Goal: Information Seeking & Learning: Find specific page/section

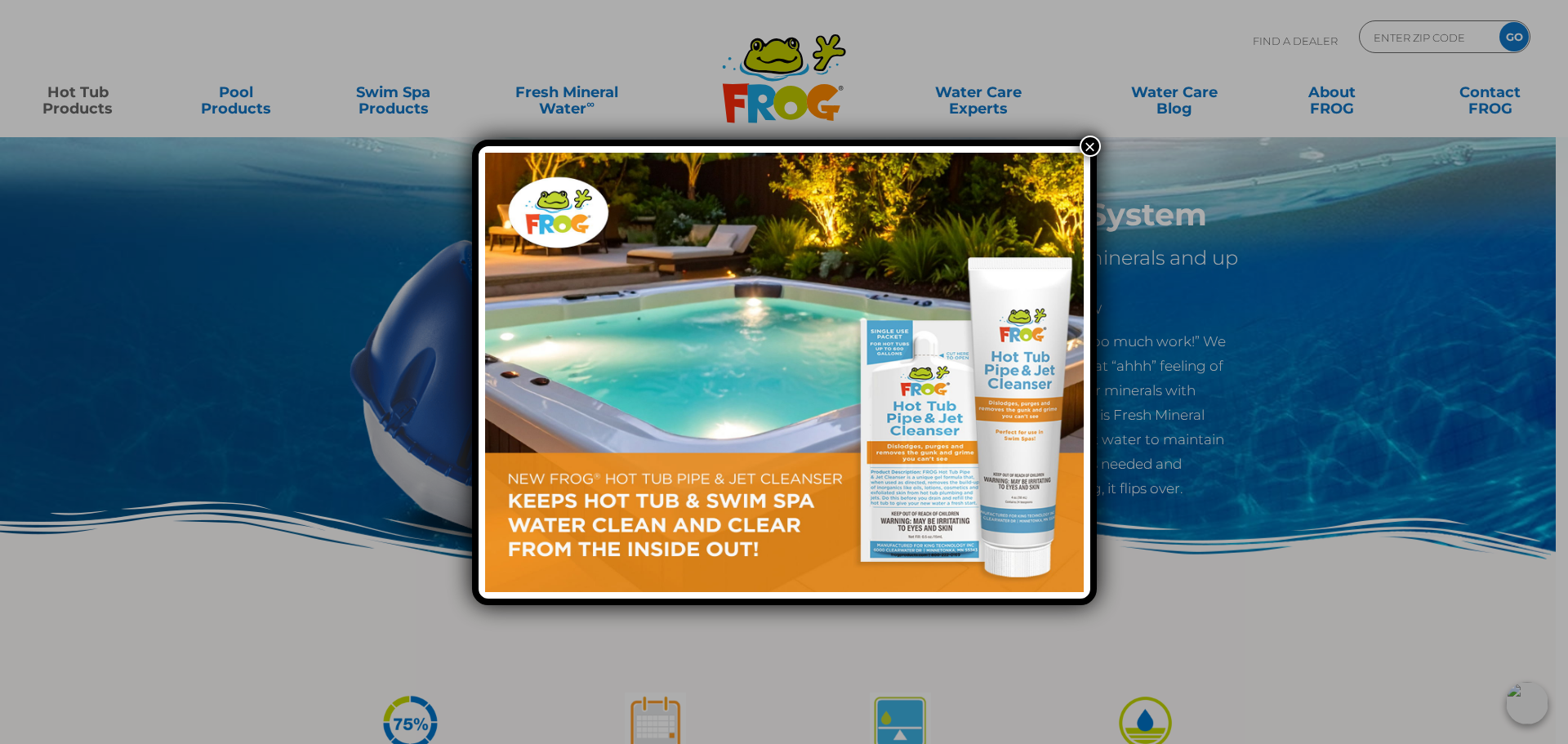
click at [1093, 145] on button "×" at bounding box center [1089, 145] width 21 height 21
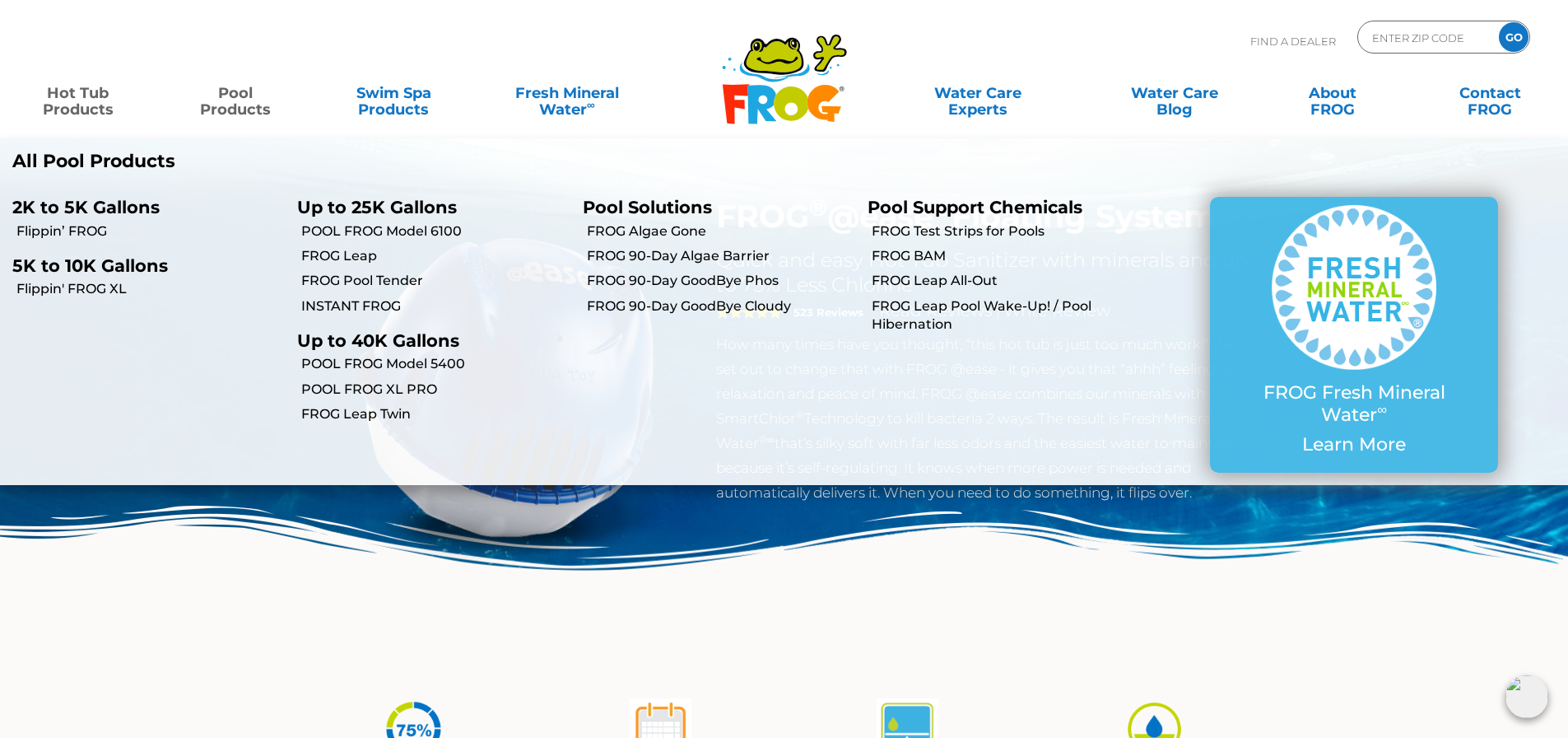
click at [236, 96] on link "Pool Products" at bounding box center [235, 92] width 122 height 33
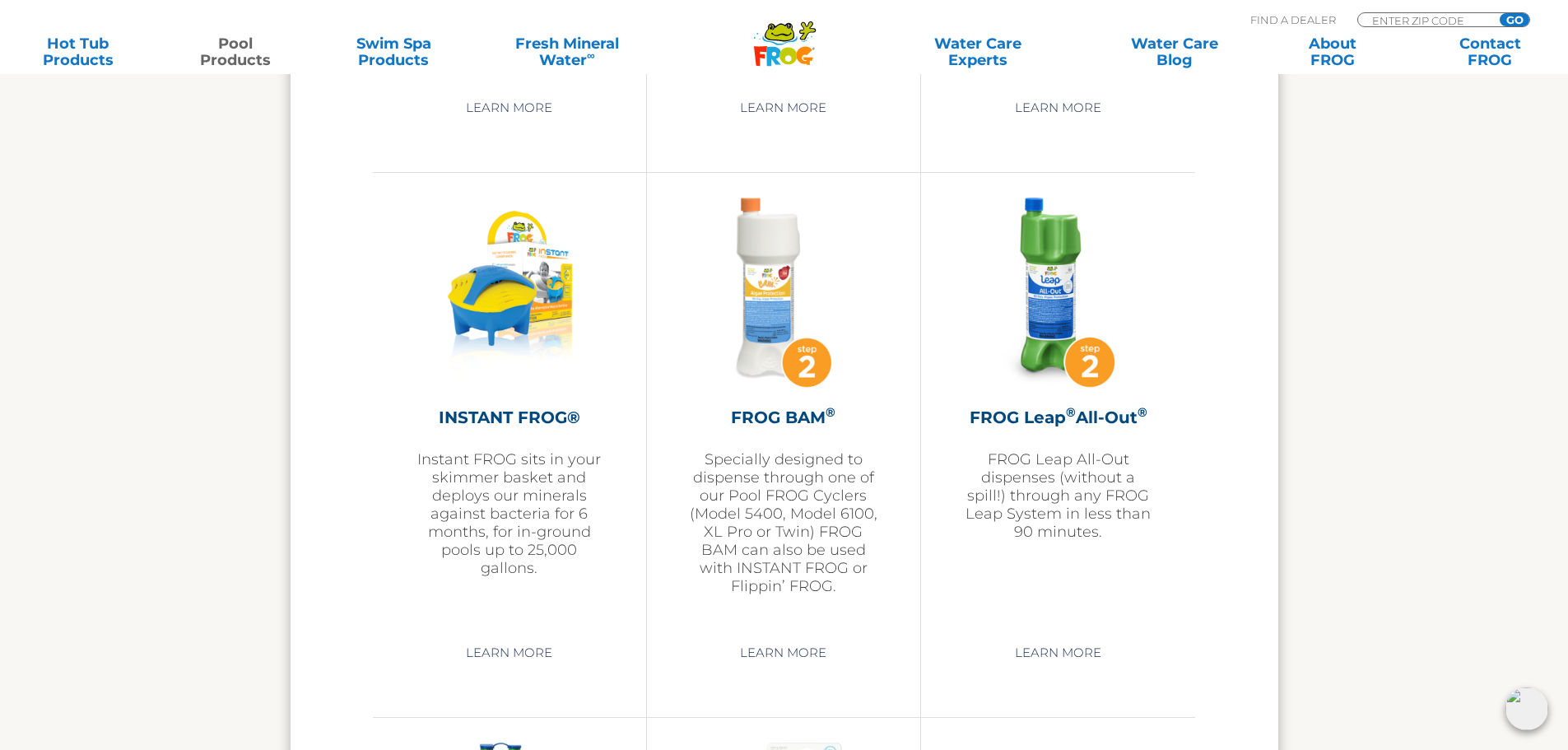
scroll to position [4199, 0]
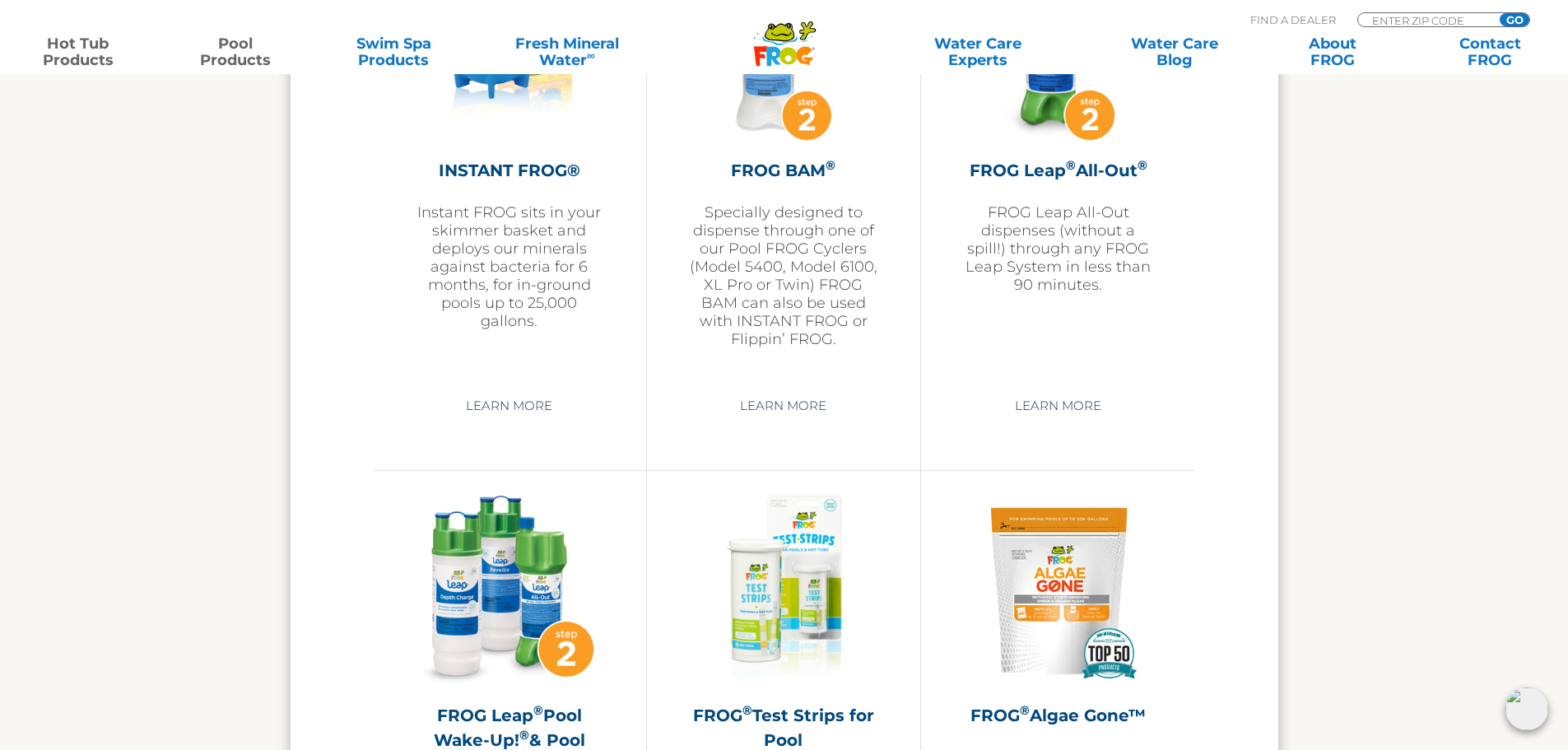
click at [56, 55] on link "Hot Tub Products" at bounding box center [78, 51] width 122 height 33
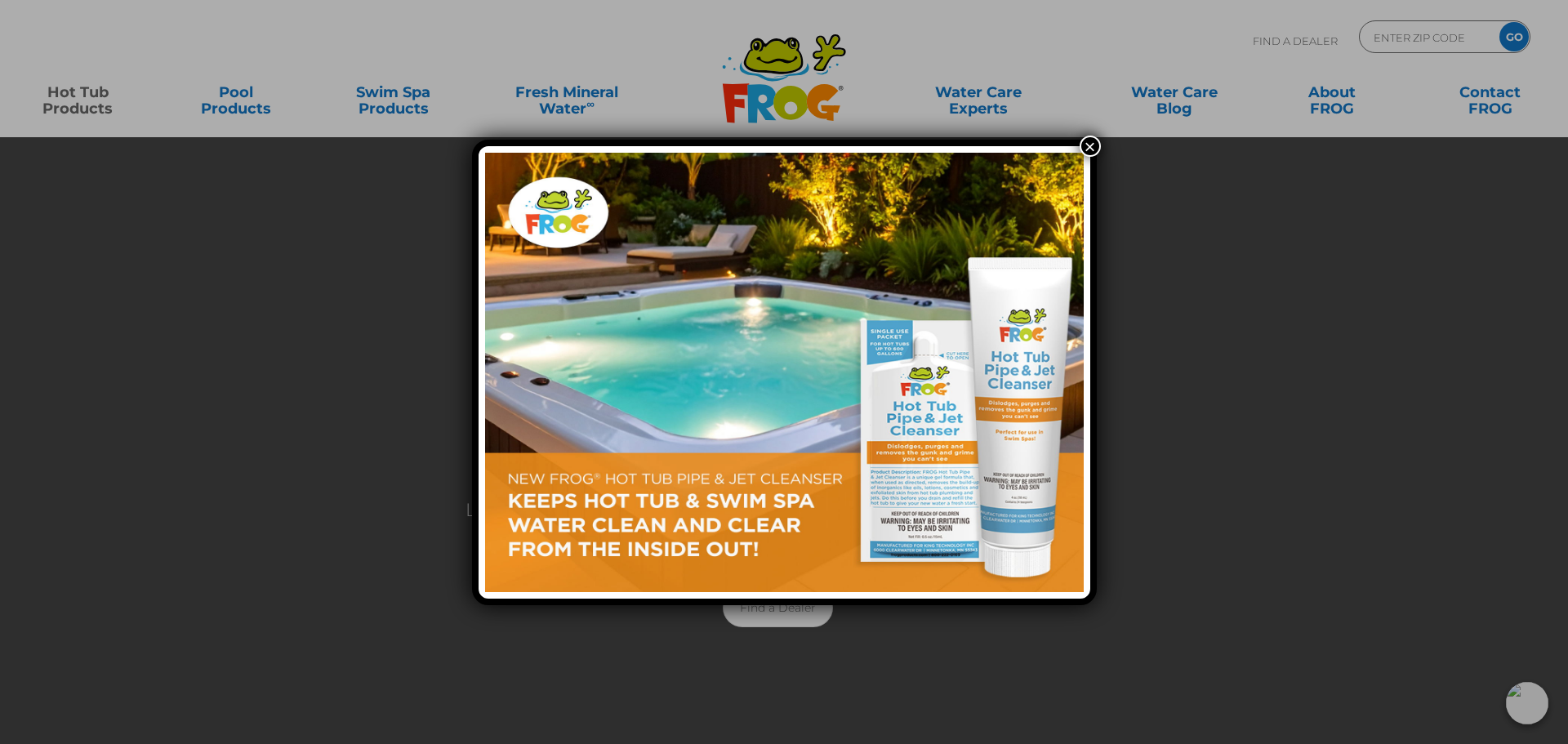
click at [1092, 142] on button "×" at bounding box center [1089, 145] width 21 height 21
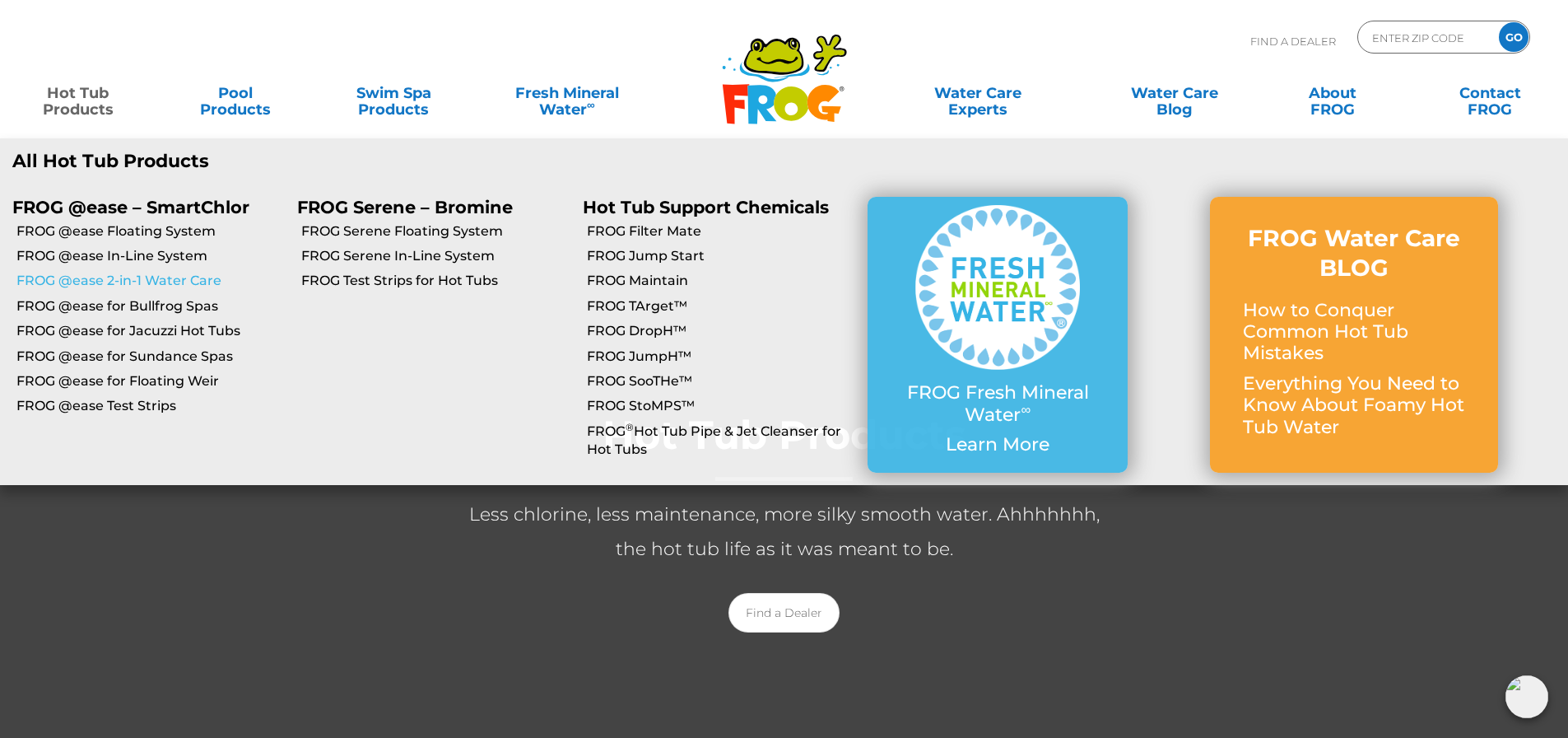
click at [96, 283] on link "FROG @ease 2-in-1 Water Care" at bounding box center [150, 280] width 268 height 18
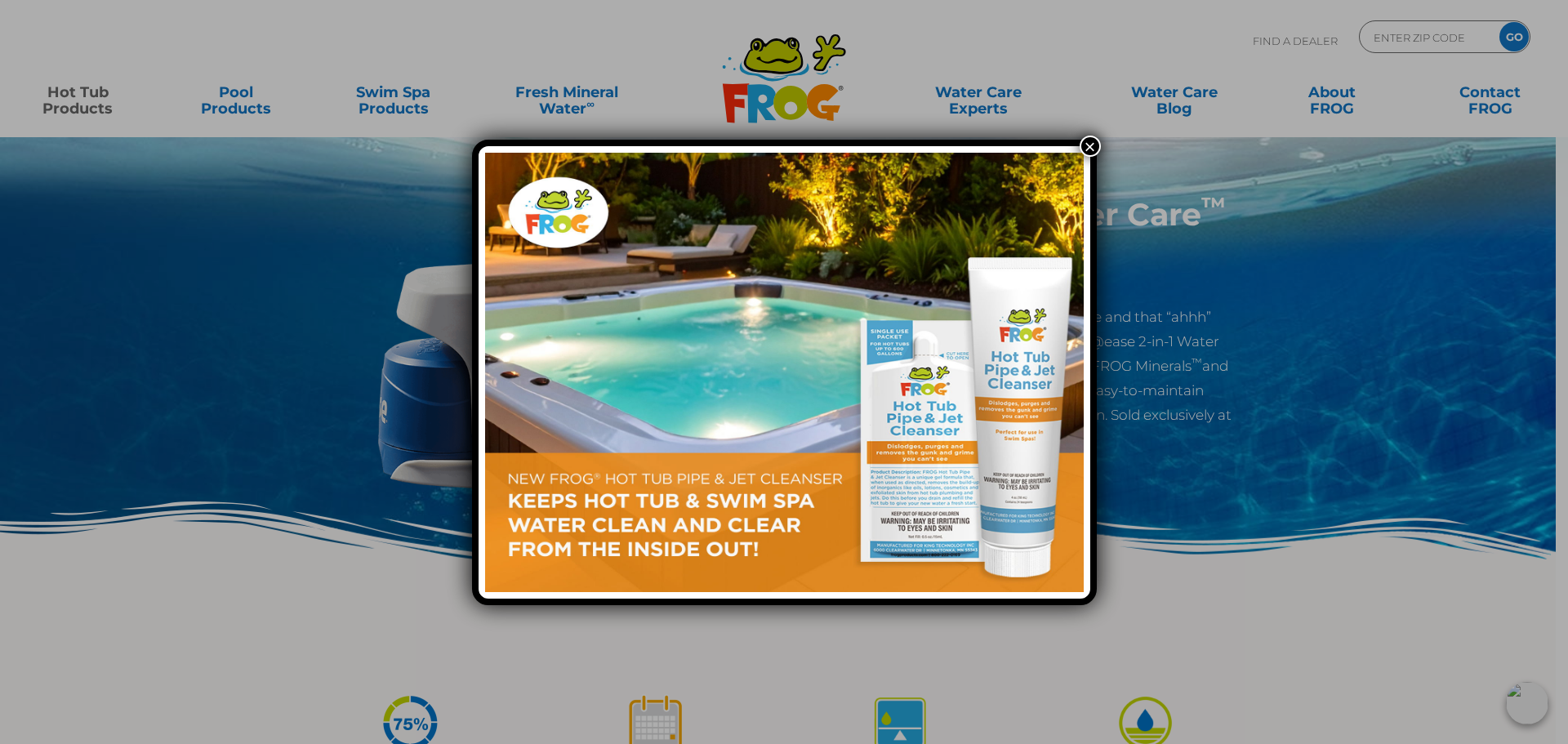
click at [1085, 142] on button "×" at bounding box center [1089, 145] width 21 height 21
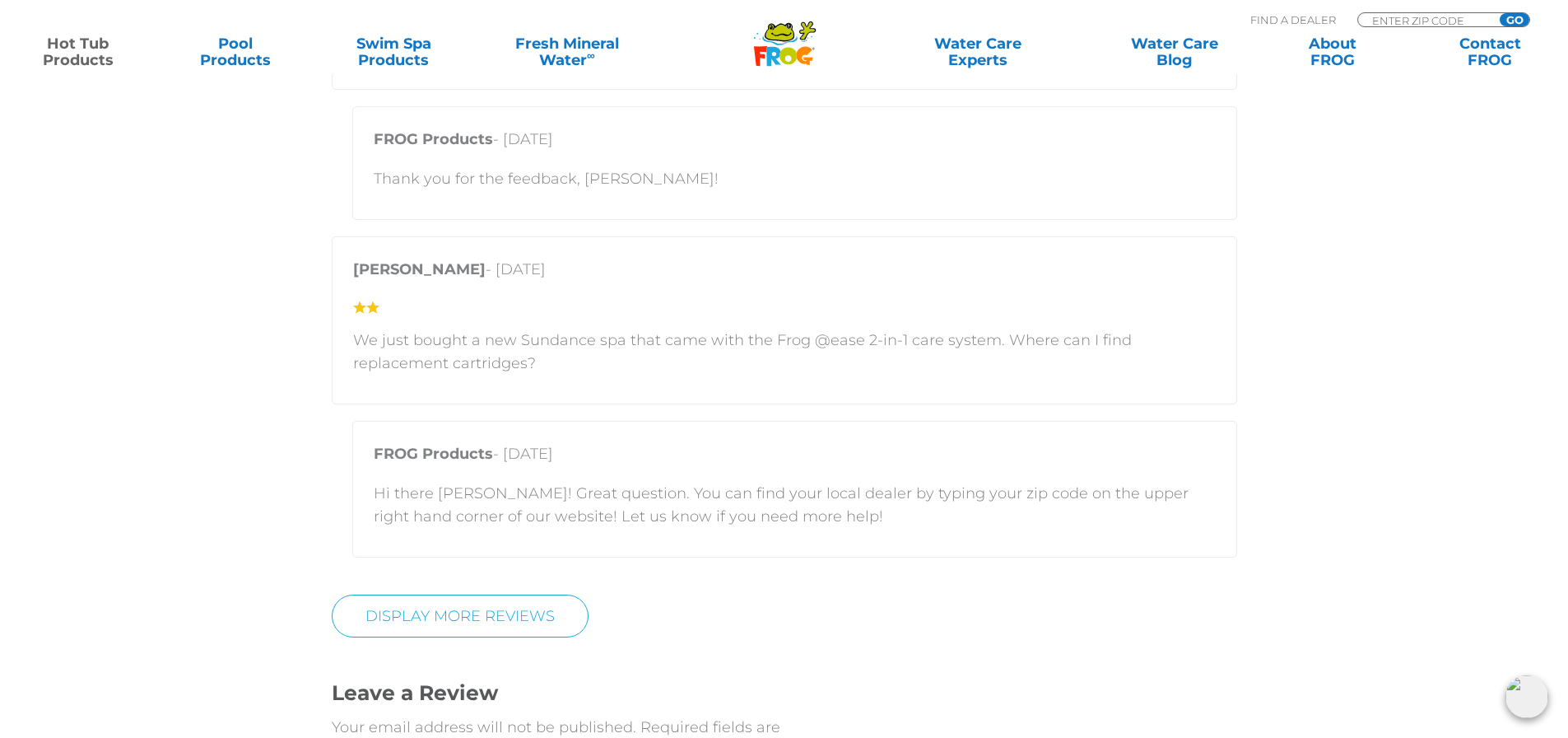
scroll to position [3294, 0]
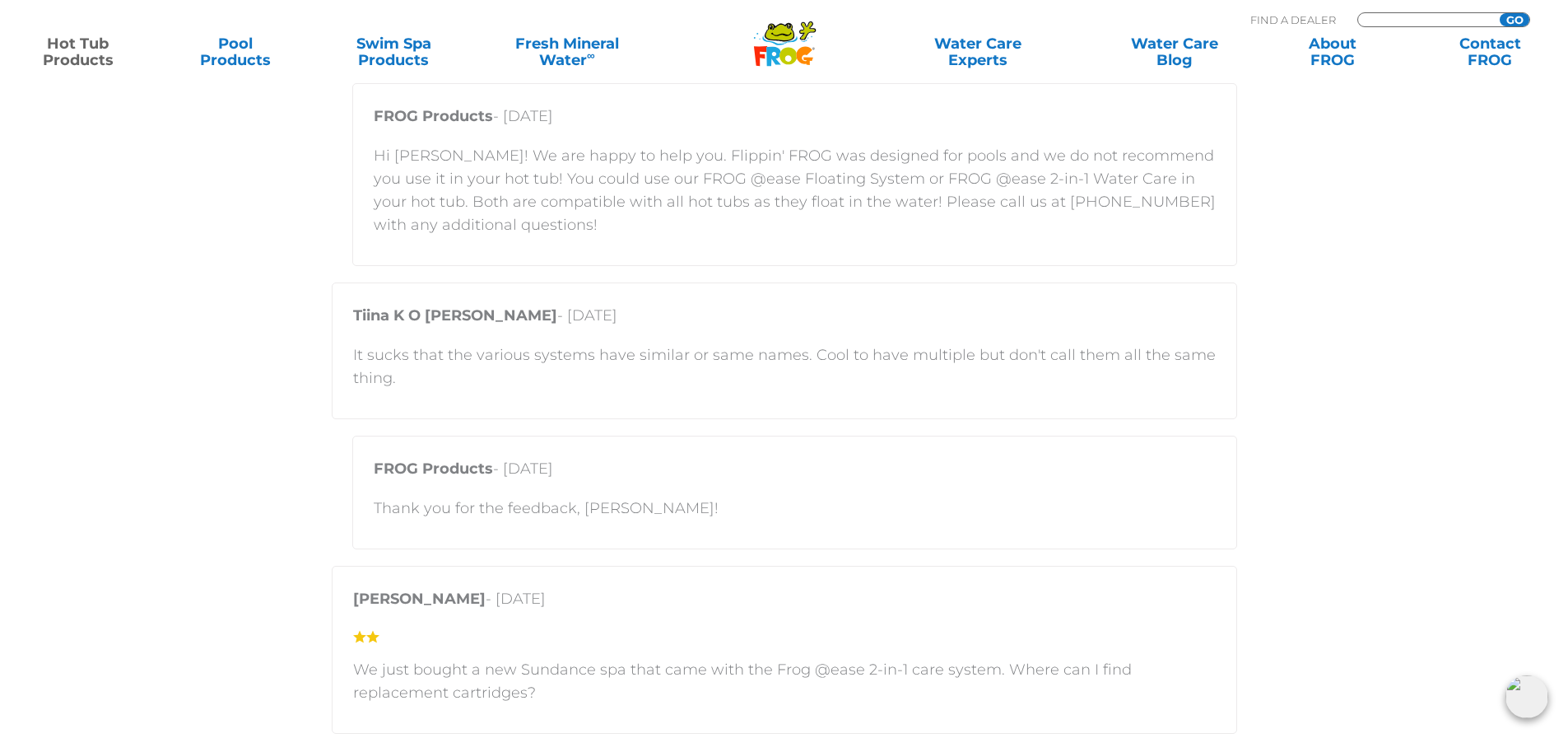
click at [1443, 17] on input "Zip Code Form" at bounding box center [1426, 20] width 111 height 14
type input "60612"
click at [1500, 13] on input "GO" at bounding box center [1515, 20] width 30 height 13
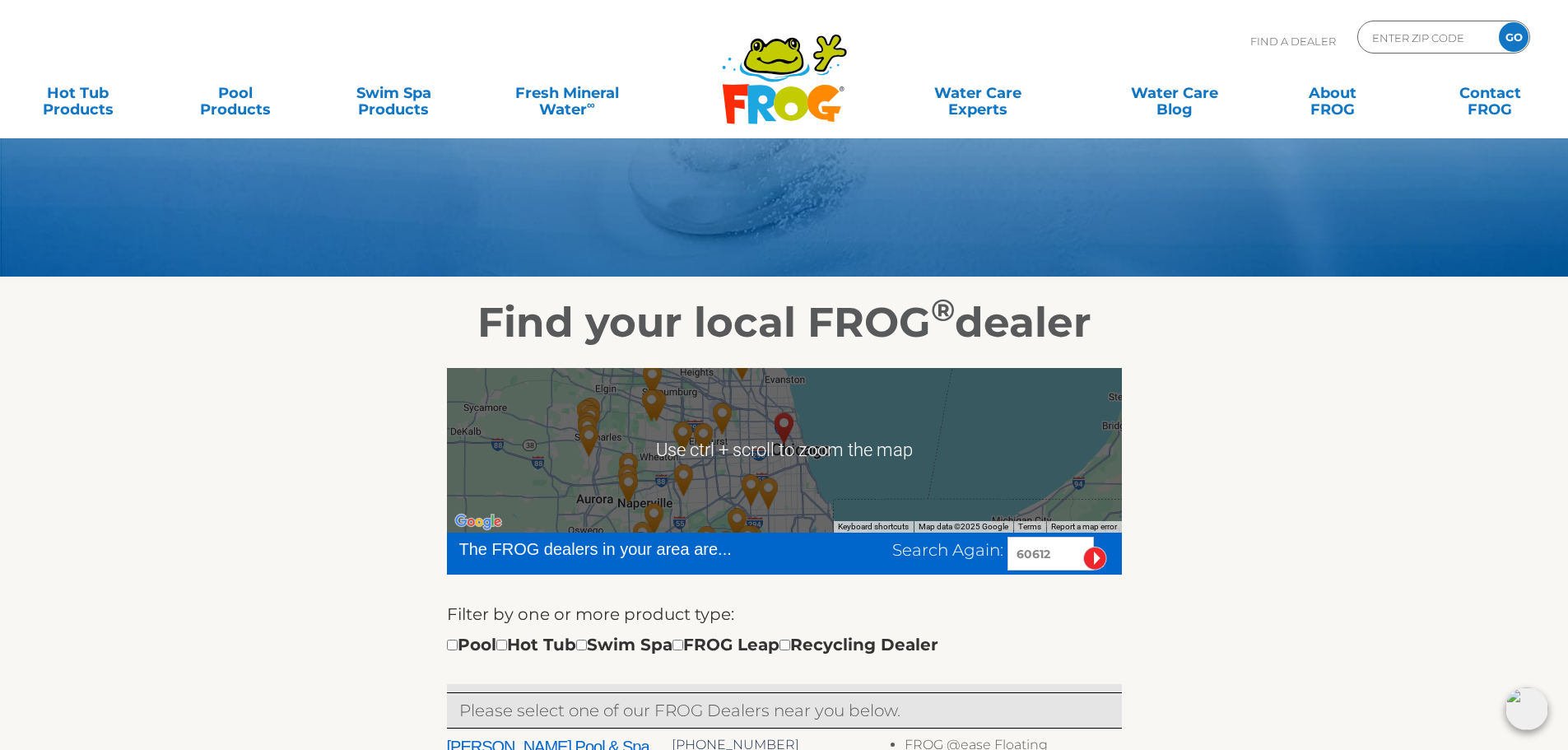
scroll to position [247, 0]
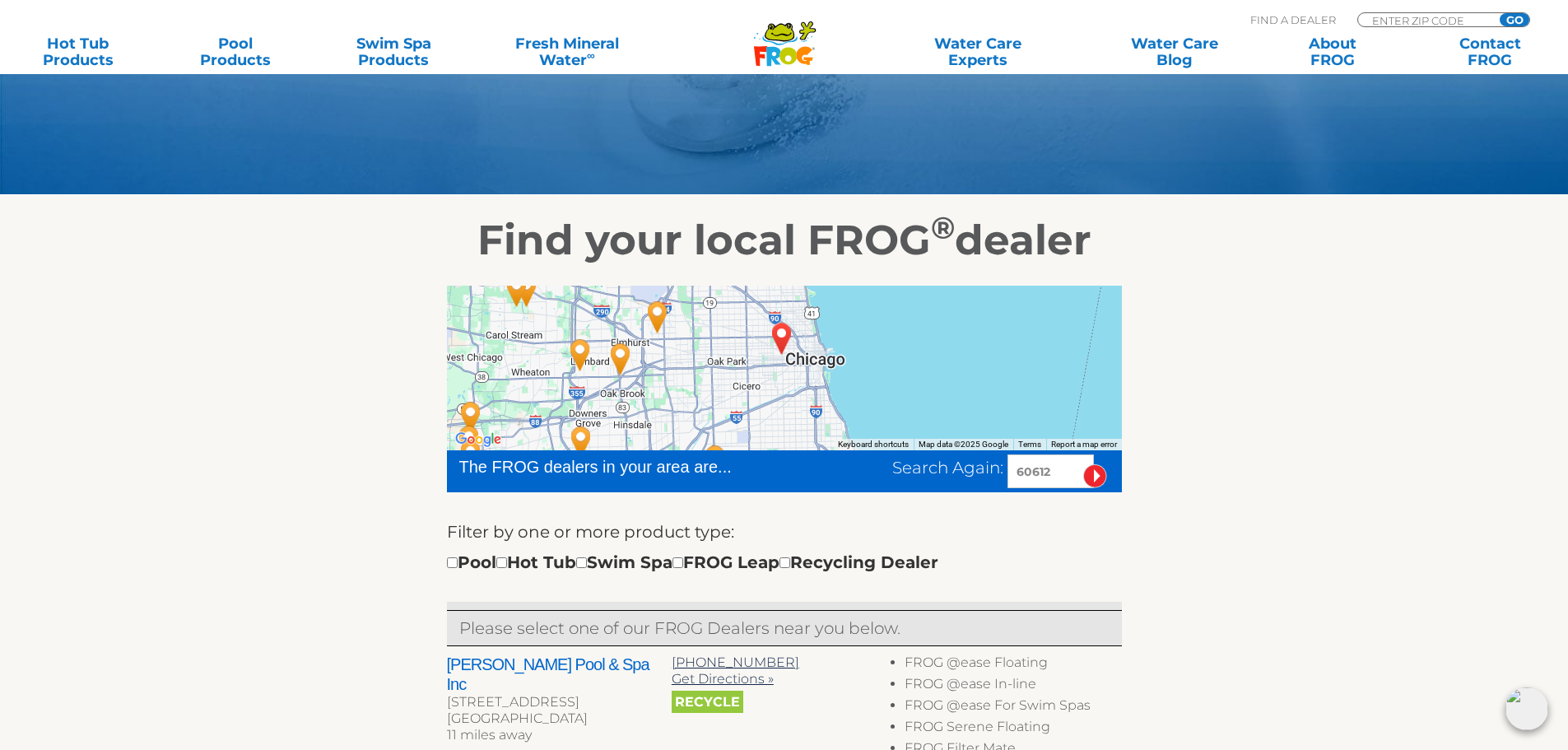
scroll to position [82, 0]
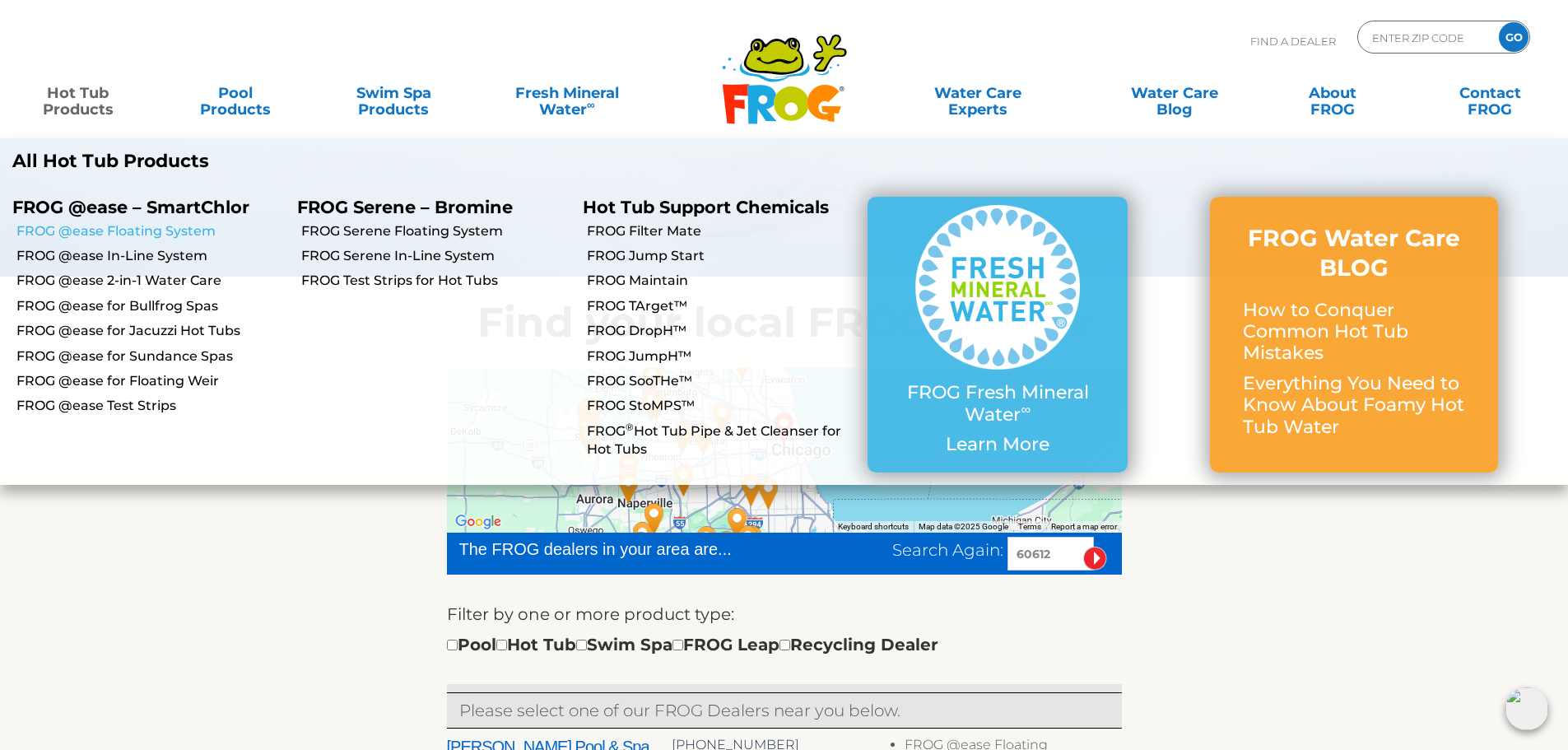
click at [131, 230] on link "FROG @ease Floating System" at bounding box center [150, 231] width 268 height 18
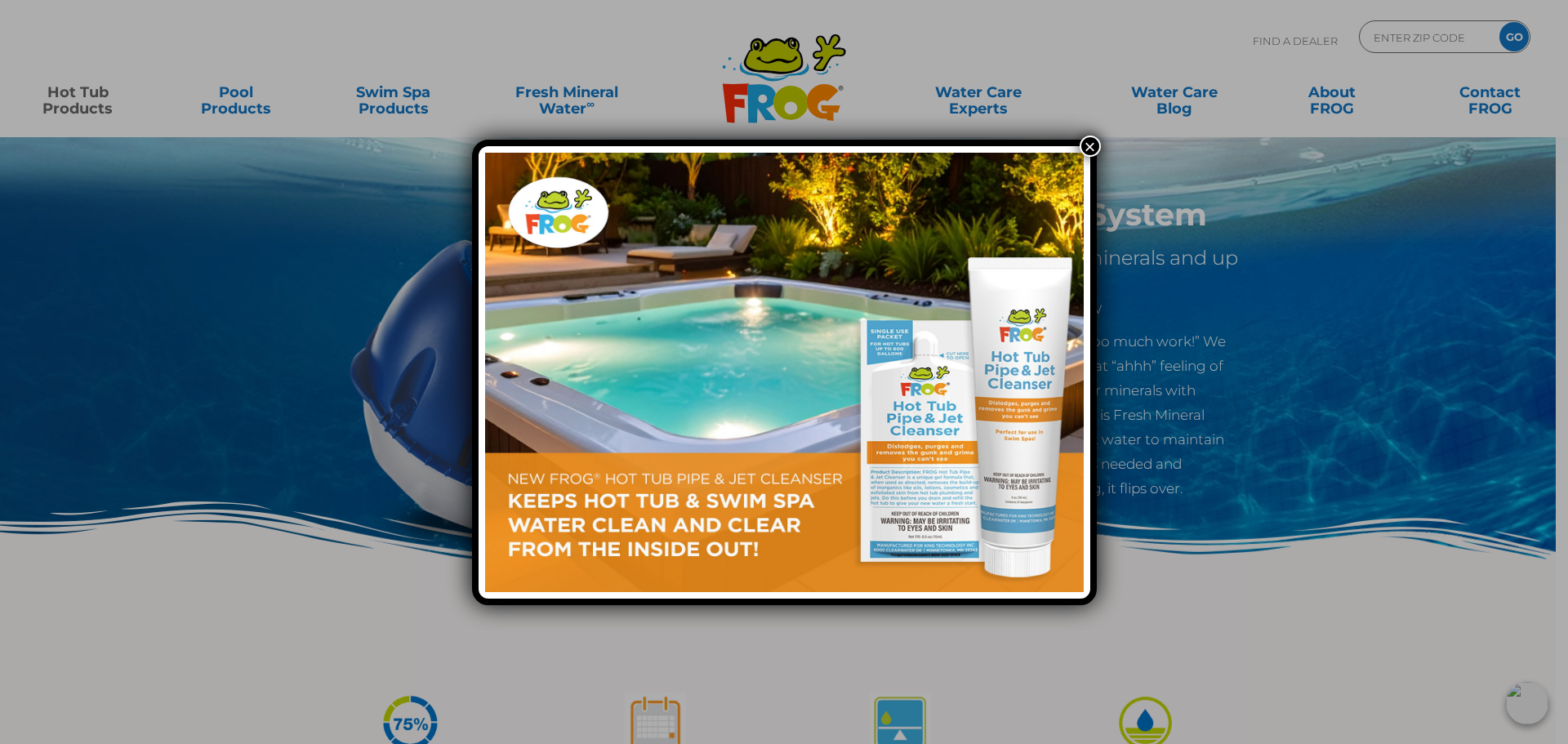
click at [1089, 144] on button "×" at bounding box center [1089, 145] width 21 height 21
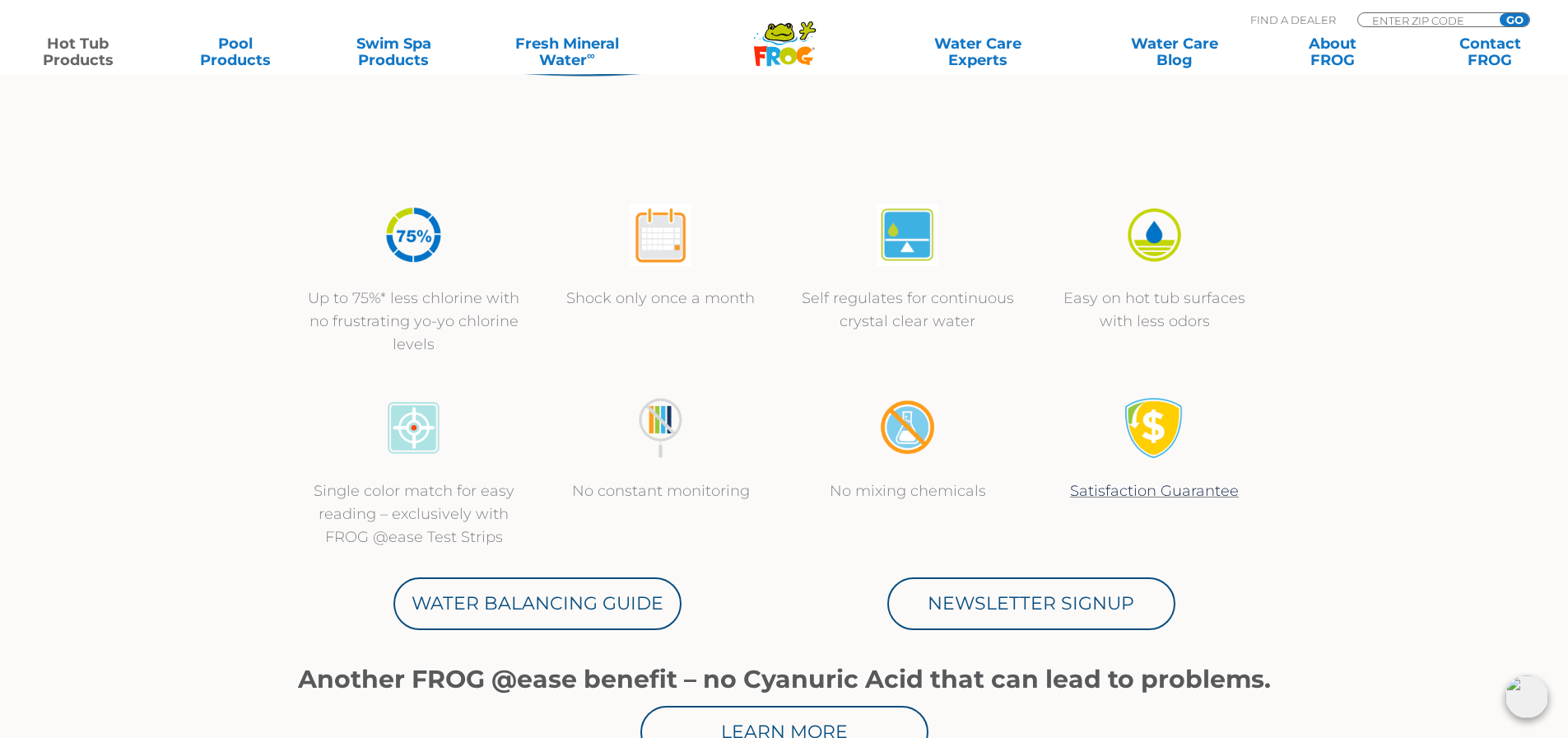
scroll to position [412, 0]
